Goal: Navigation & Orientation: Find specific page/section

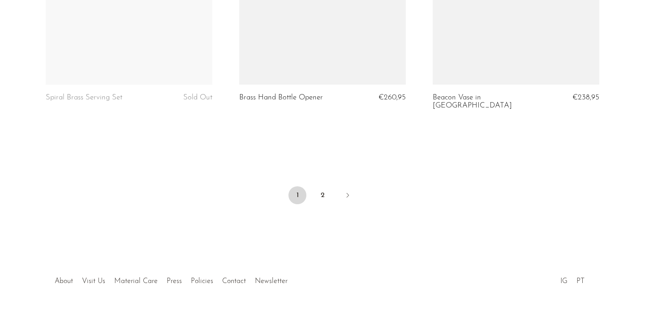
scroll to position [3250, 0]
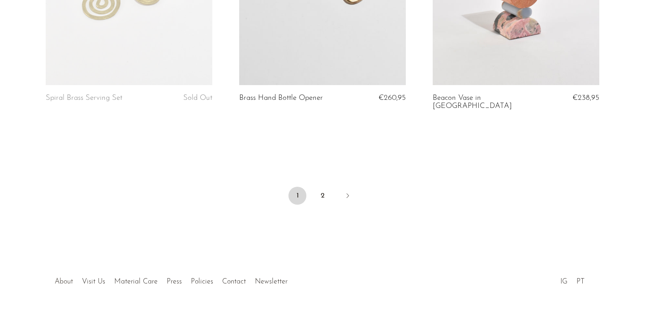
click at [58, 278] on link "About" at bounding box center [64, 281] width 18 height 7
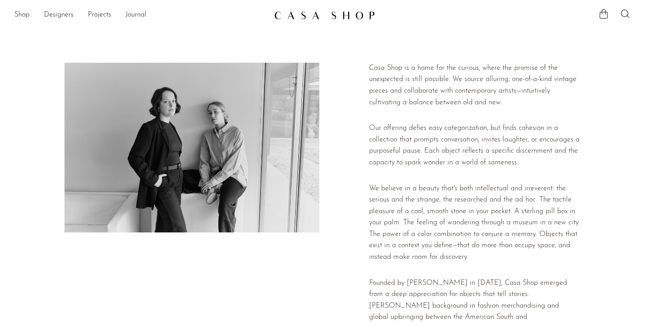
click at [129, 13] on link "Journal" at bounding box center [135, 15] width 21 height 12
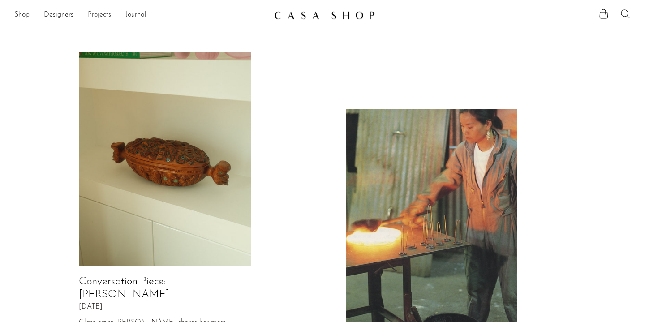
click at [103, 14] on link "Projects" at bounding box center [99, 15] width 23 height 12
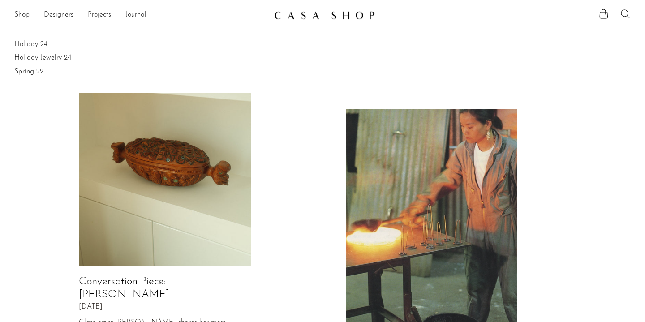
click at [41, 42] on link "Holiday 24" at bounding box center [322, 44] width 617 height 10
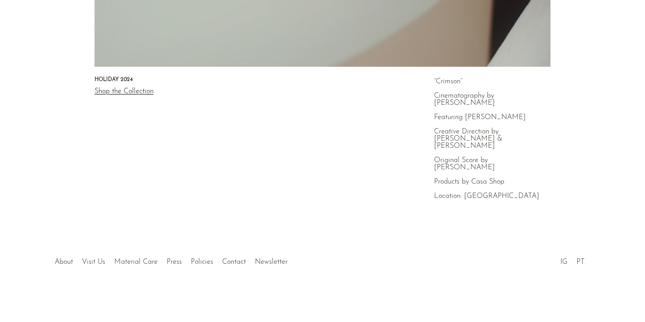
scroll to position [333, 0]
